Goal: Task Accomplishment & Management: Manage account settings

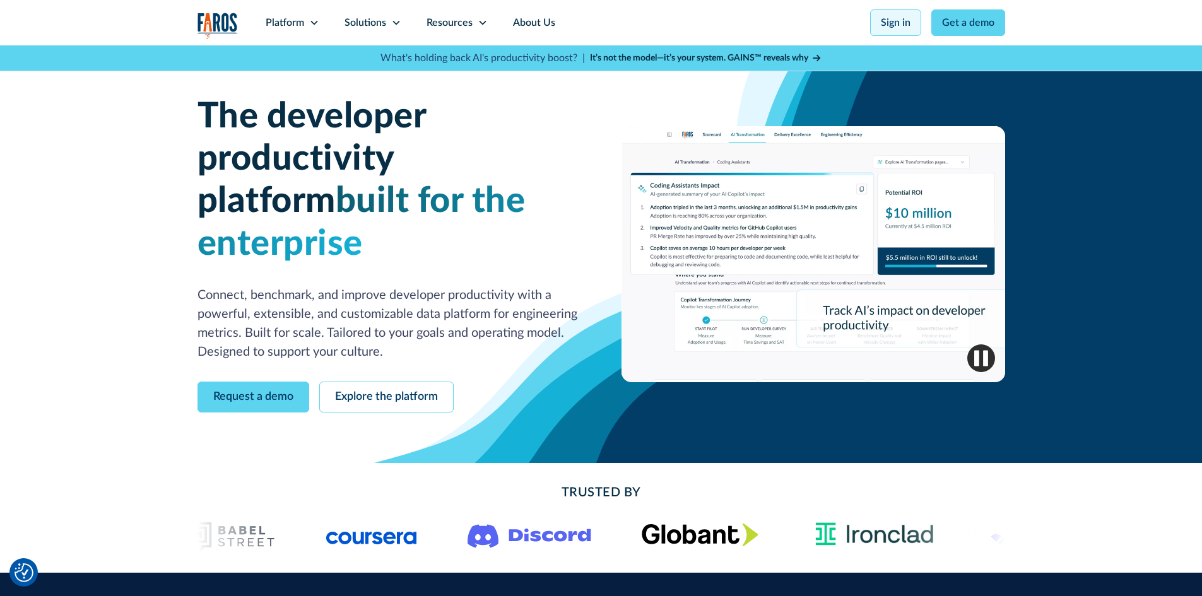
click at [896, 22] on link "Sign in" at bounding box center [895, 22] width 51 height 27
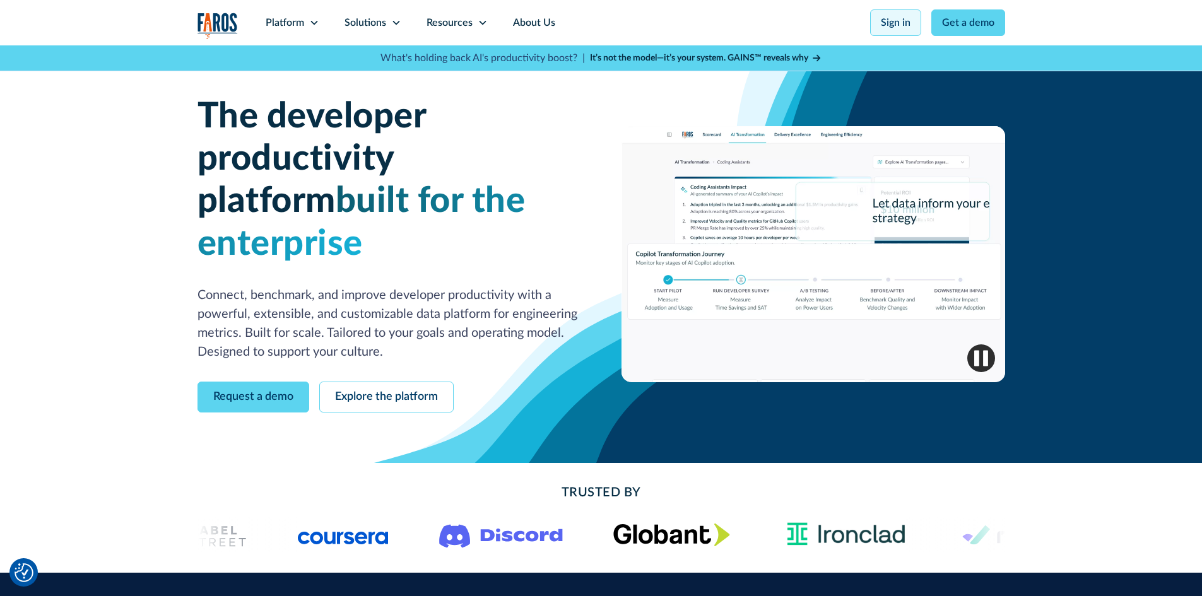
click at [904, 20] on link "Sign in" at bounding box center [895, 22] width 51 height 27
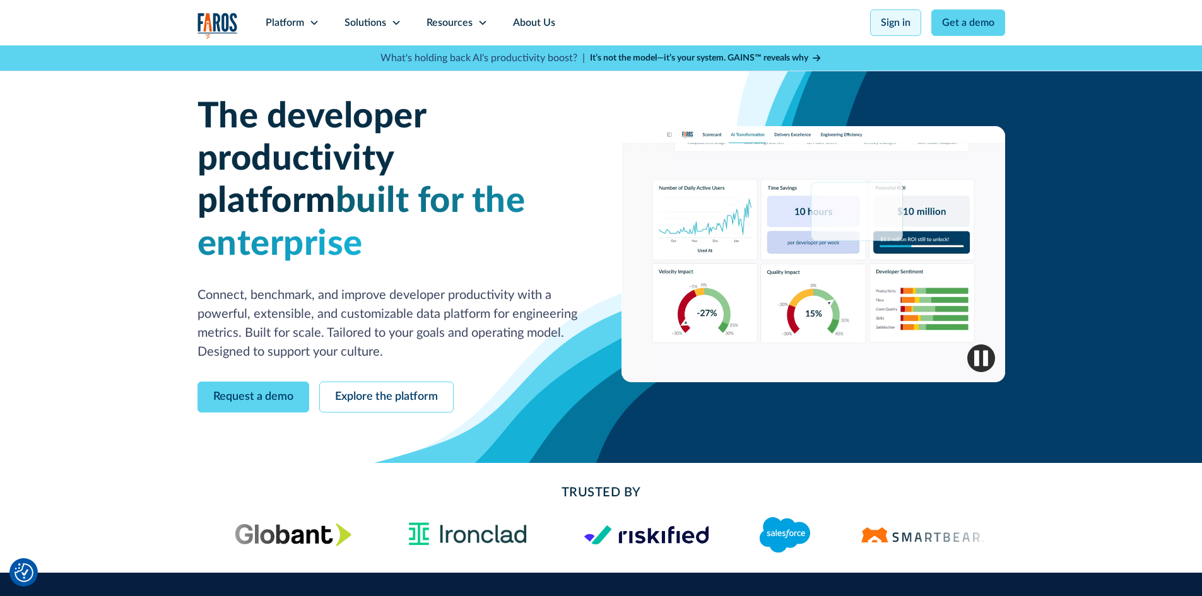
click at [888, 27] on link "Sign in" at bounding box center [895, 22] width 51 height 27
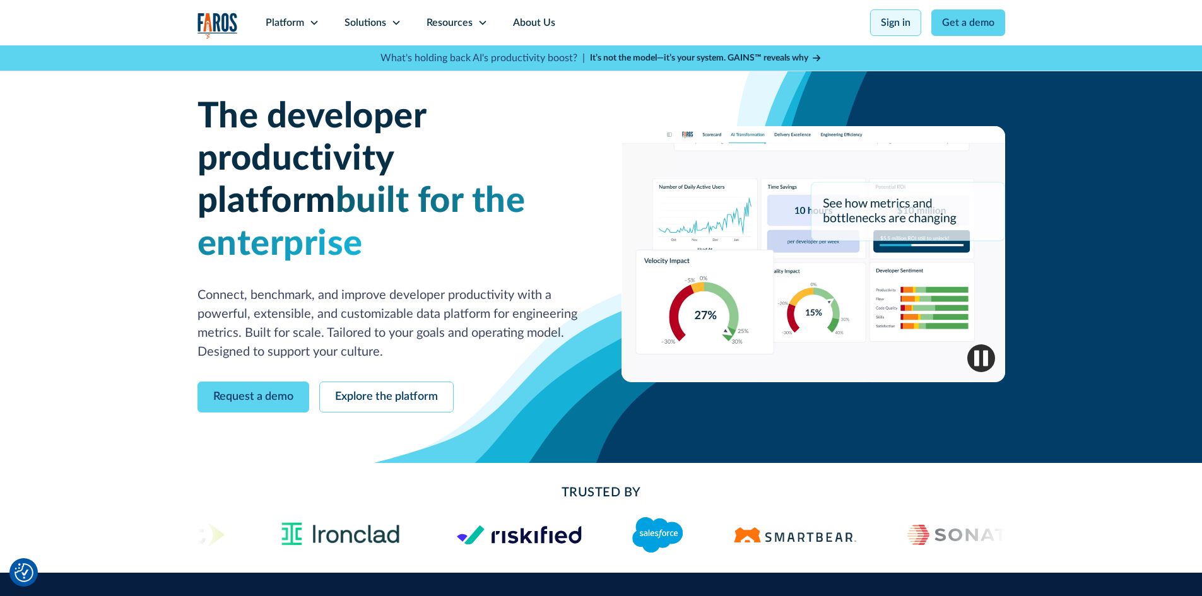
click at [897, 24] on link "Sign in" at bounding box center [895, 22] width 51 height 27
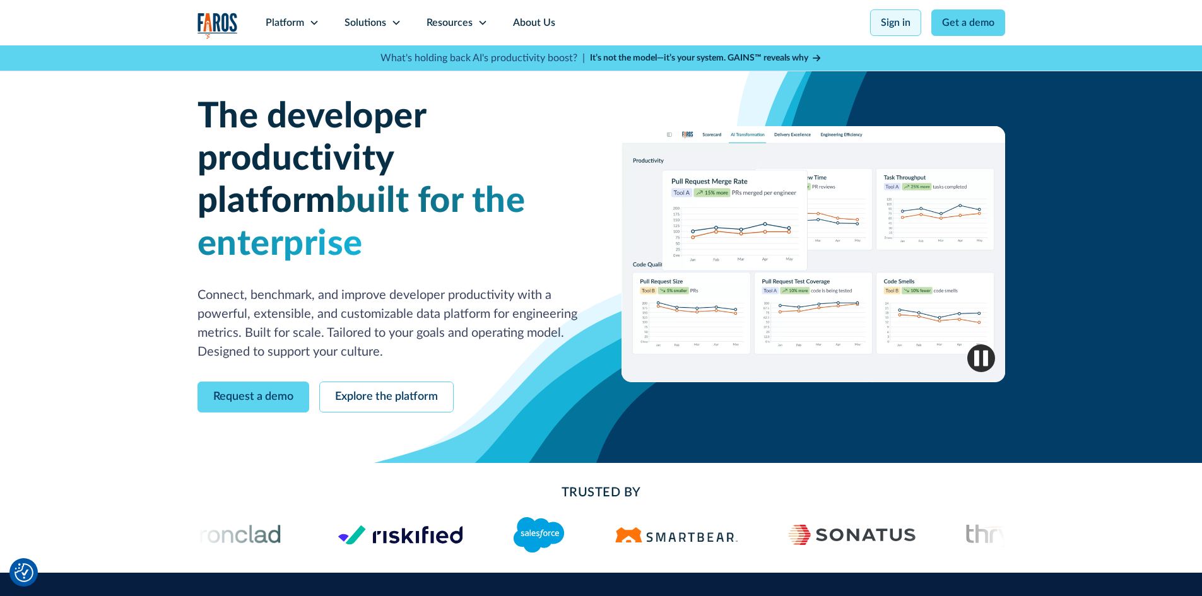
click at [890, 30] on link "Sign in" at bounding box center [895, 22] width 51 height 27
